Goal: Task Accomplishment & Management: Manage account settings

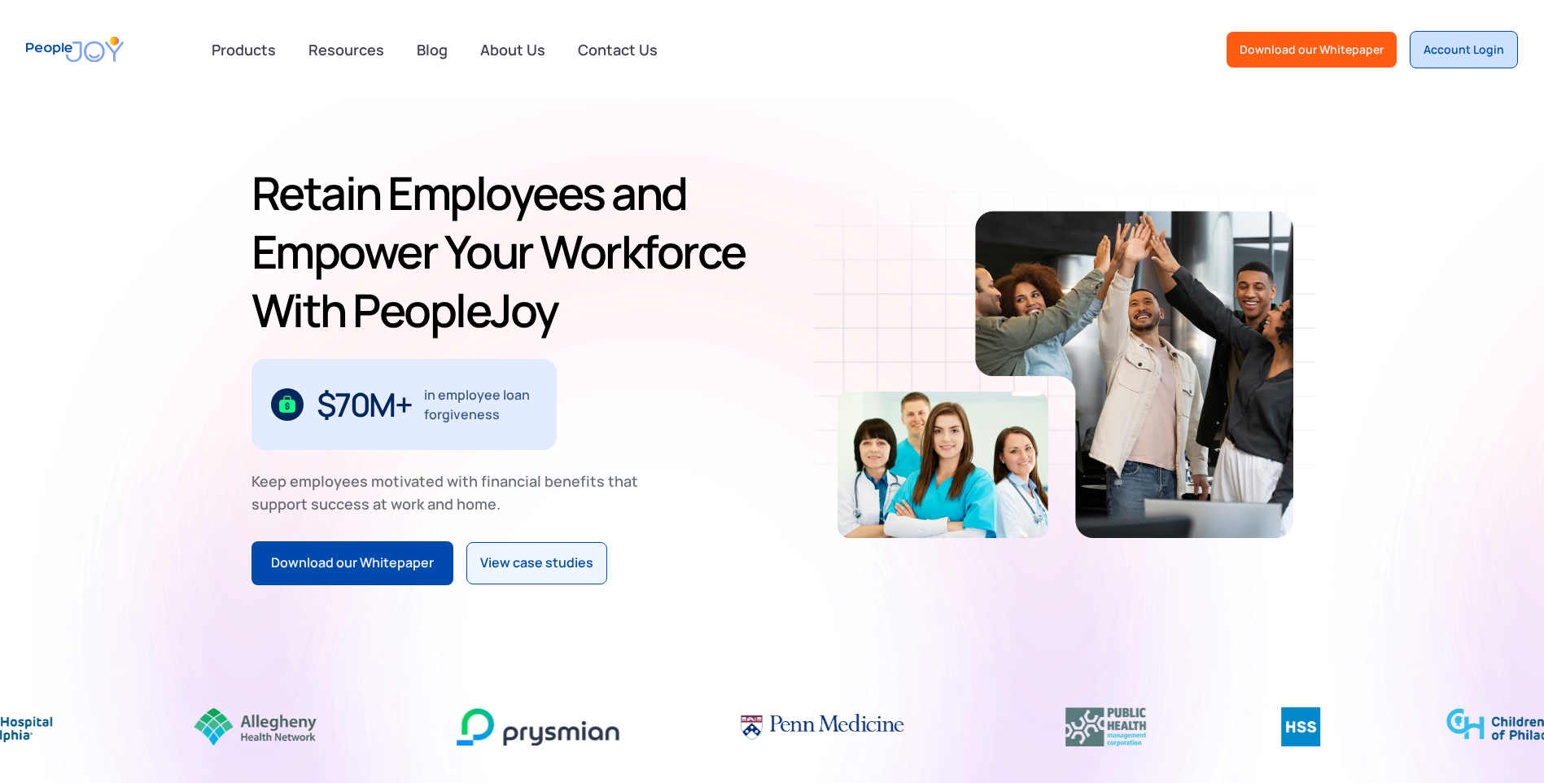
click at [1475, 50] on div "Account Login" at bounding box center [1464, 50] width 81 height 16
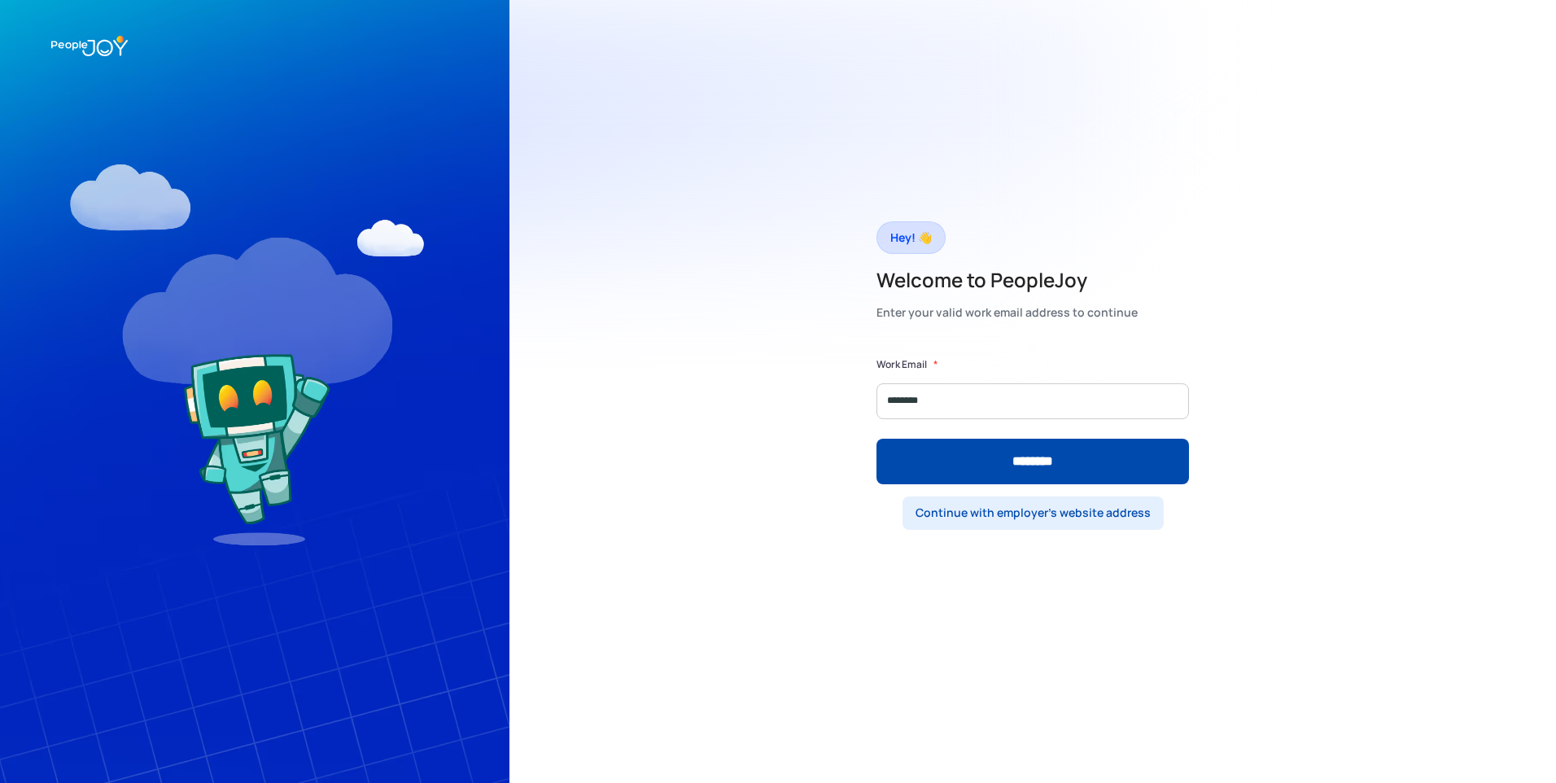
type input "**********"
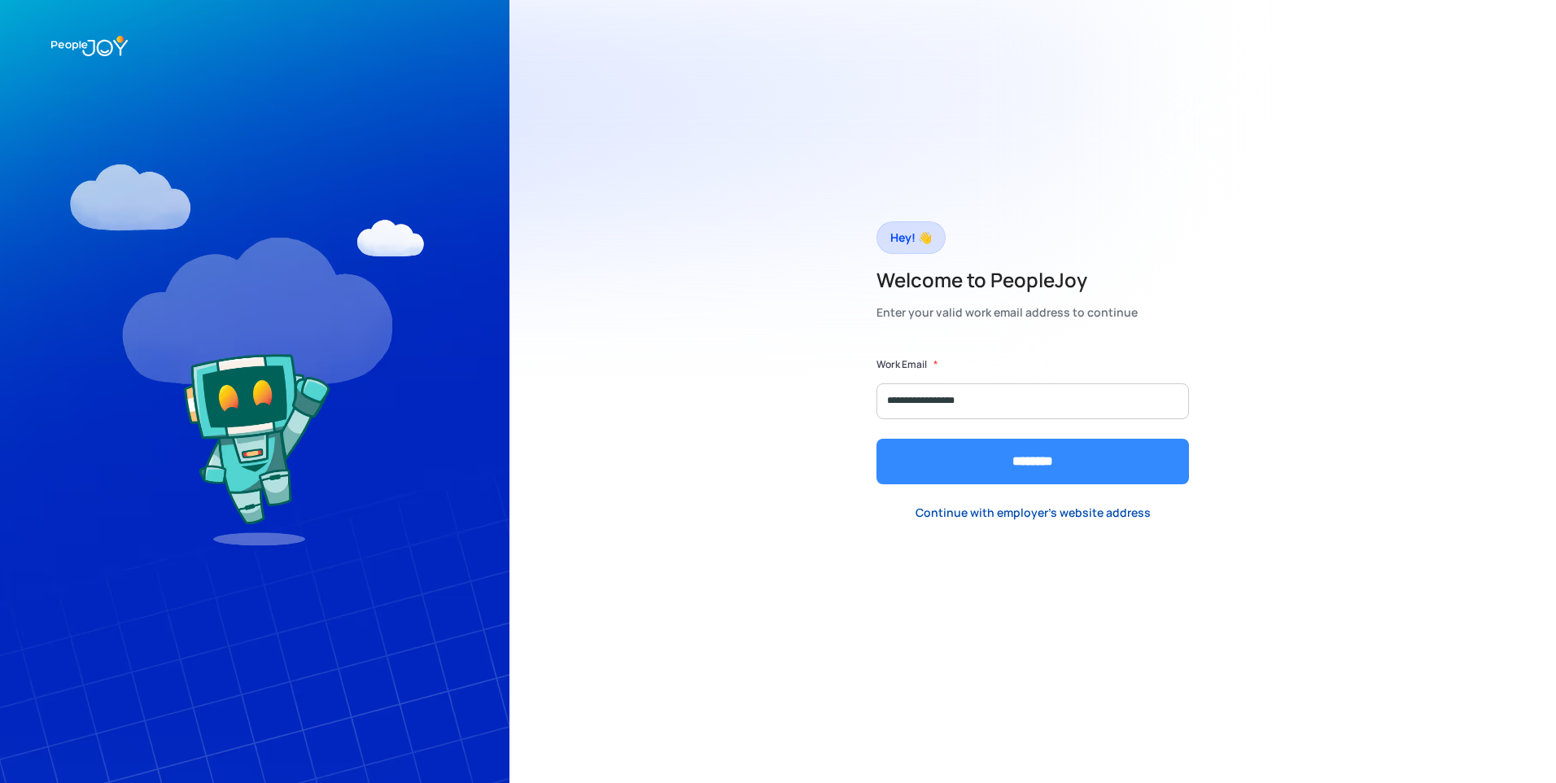
click at [974, 466] on input "********" at bounding box center [1033, 462] width 313 height 46
